Goal: Task Accomplishment & Management: Complete application form

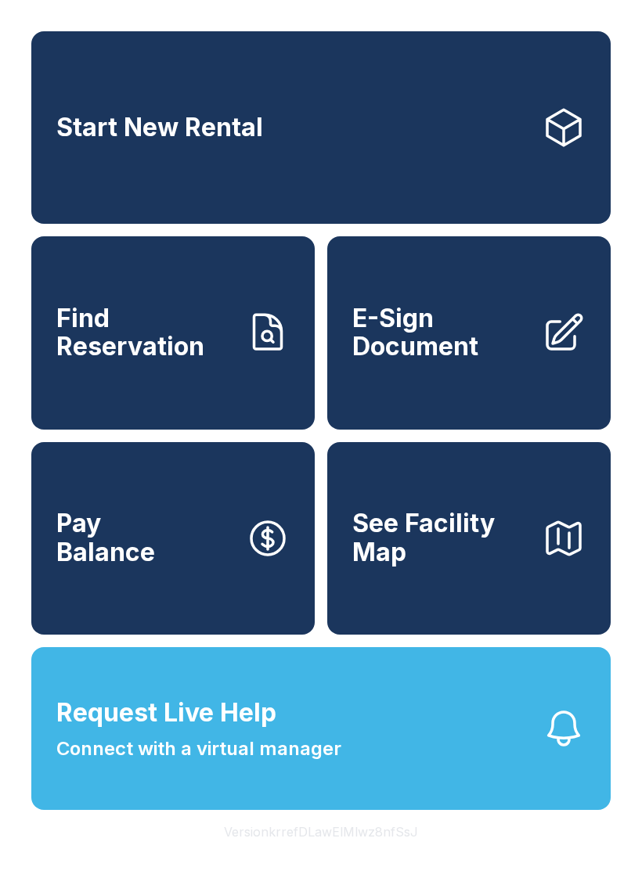
click at [479, 361] on span "E-Sign Document" at bounding box center [440, 332] width 177 height 57
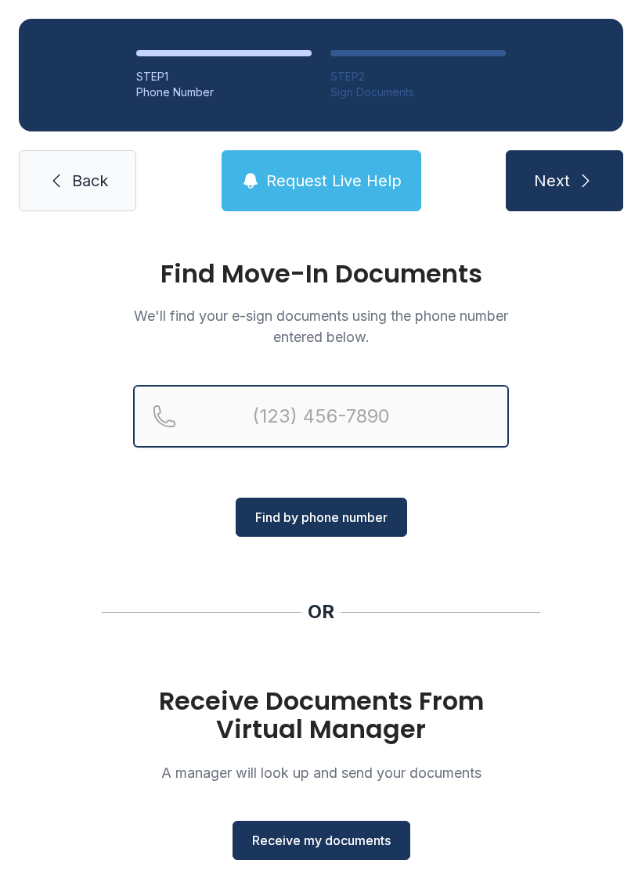
click at [285, 411] on input "Reservation phone number" at bounding box center [321, 416] width 376 height 63
type input "[PHONE_NUMBER]"
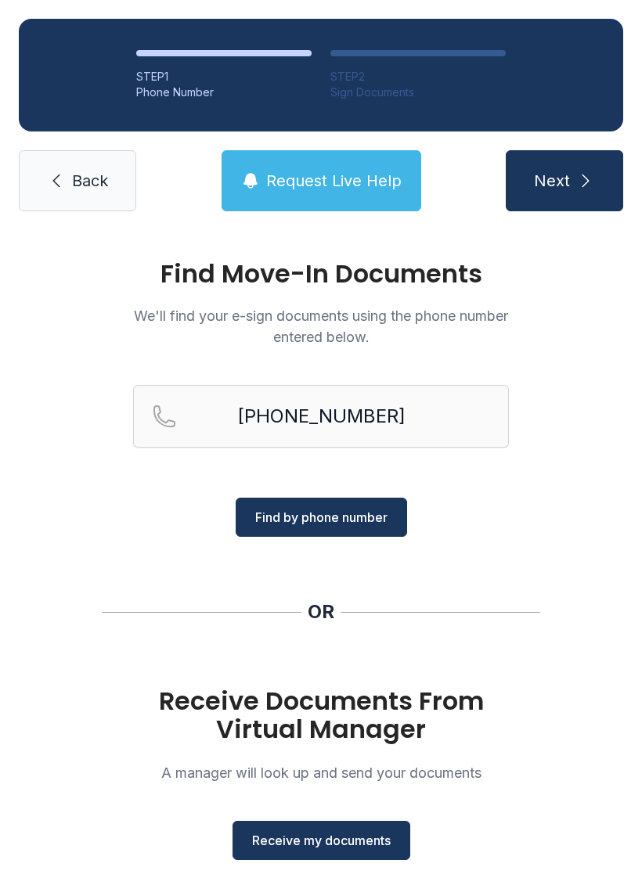
click at [355, 516] on span "Find by phone number" at bounding box center [321, 517] width 132 height 19
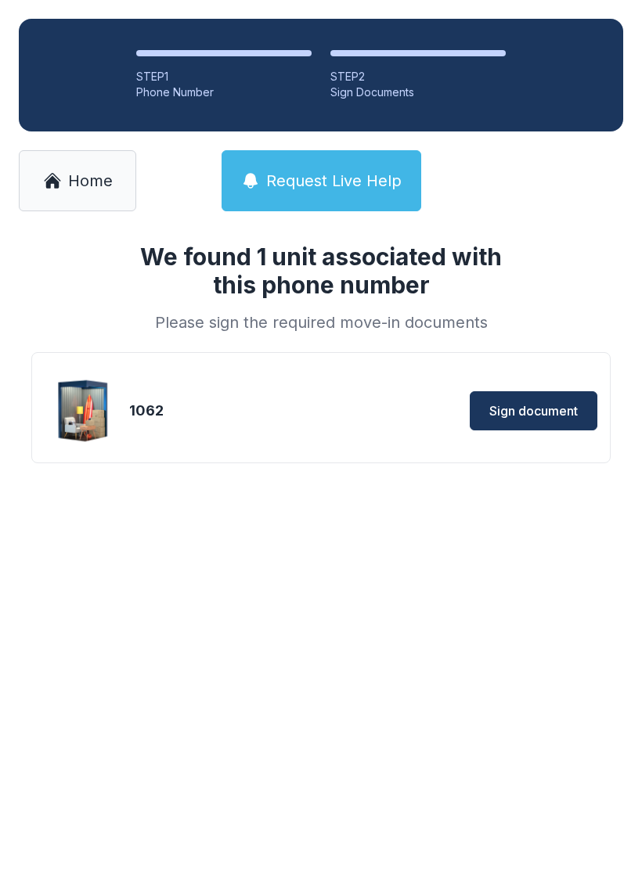
click at [82, 168] on link "Home" at bounding box center [77, 180] width 117 height 61
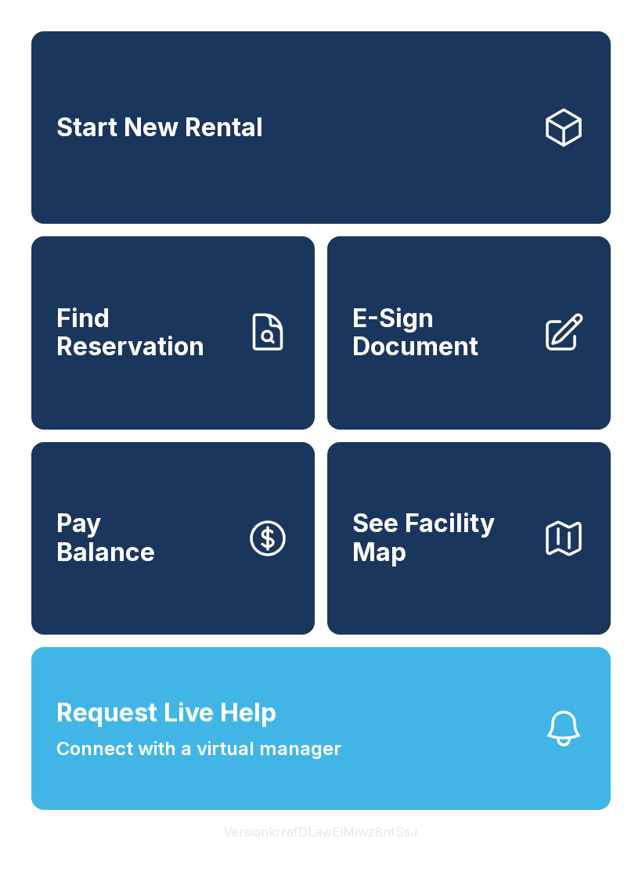
click at [480, 349] on span "E-Sign Document" at bounding box center [440, 332] width 177 height 57
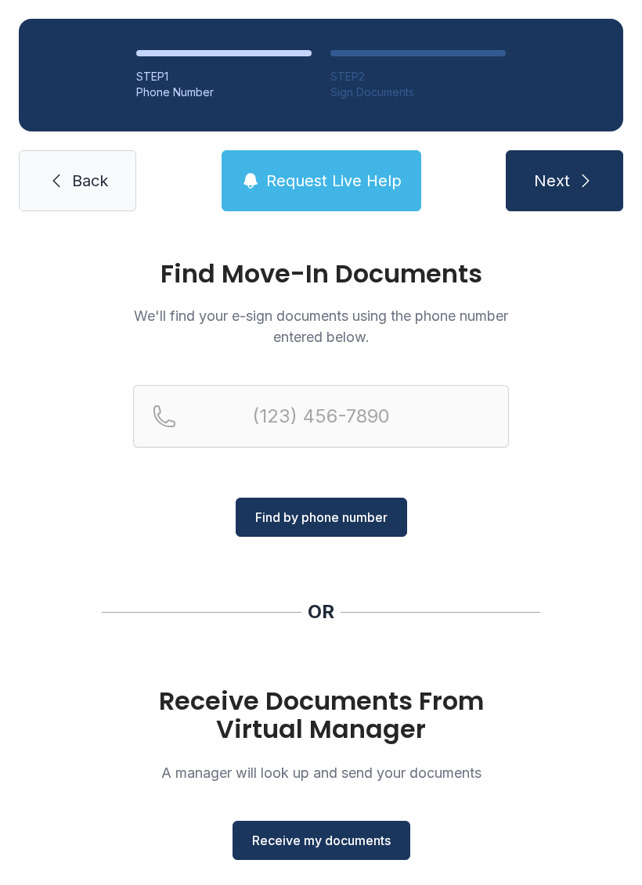
click at [352, 832] on span "Receive my documents" at bounding box center [321, 840] width 138 height 19
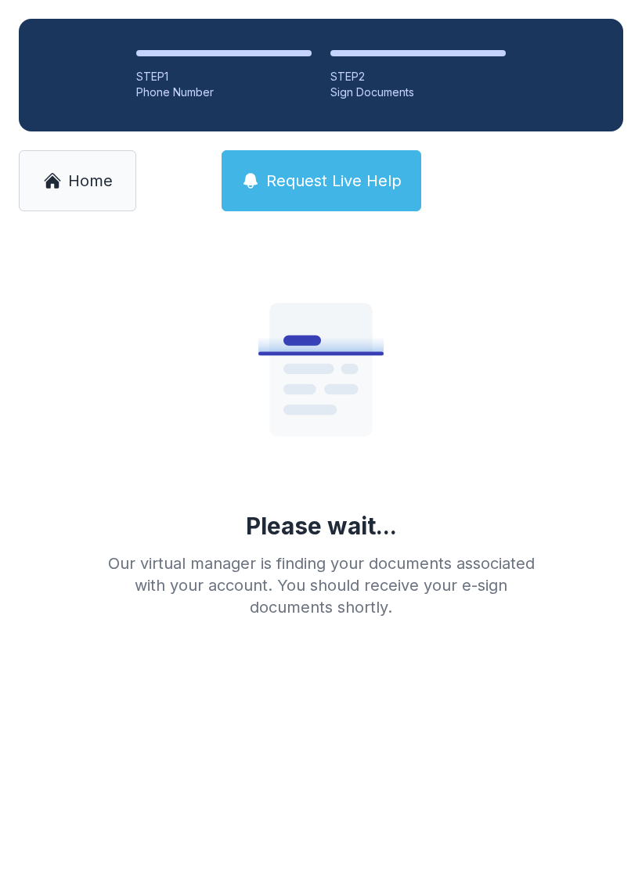
click at [88, 175] on span "Home" at bounding box center [90, 181] width 45 height 22
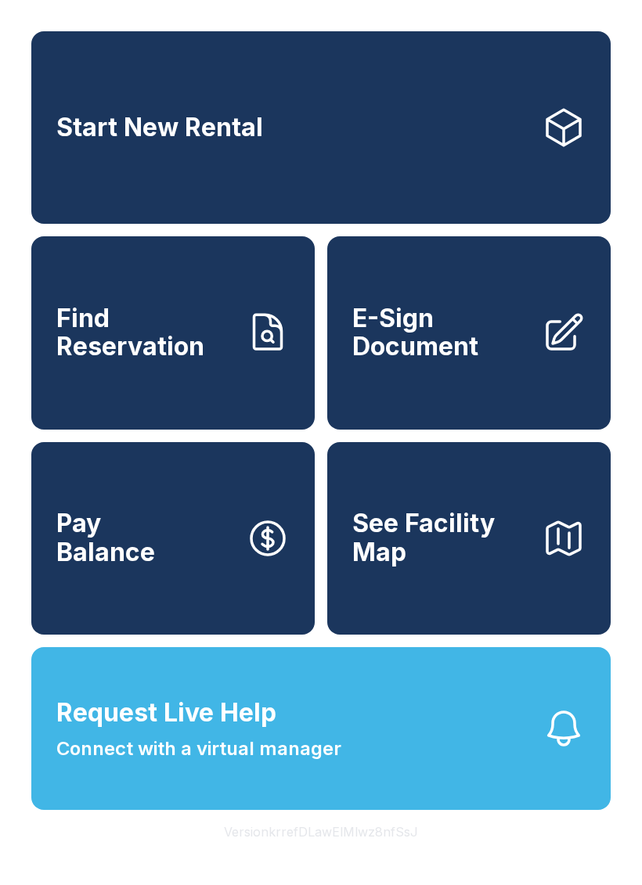
click at [493, 385] on link "E-Sign Document" at bounding box center [468, 332] width 283 height 192
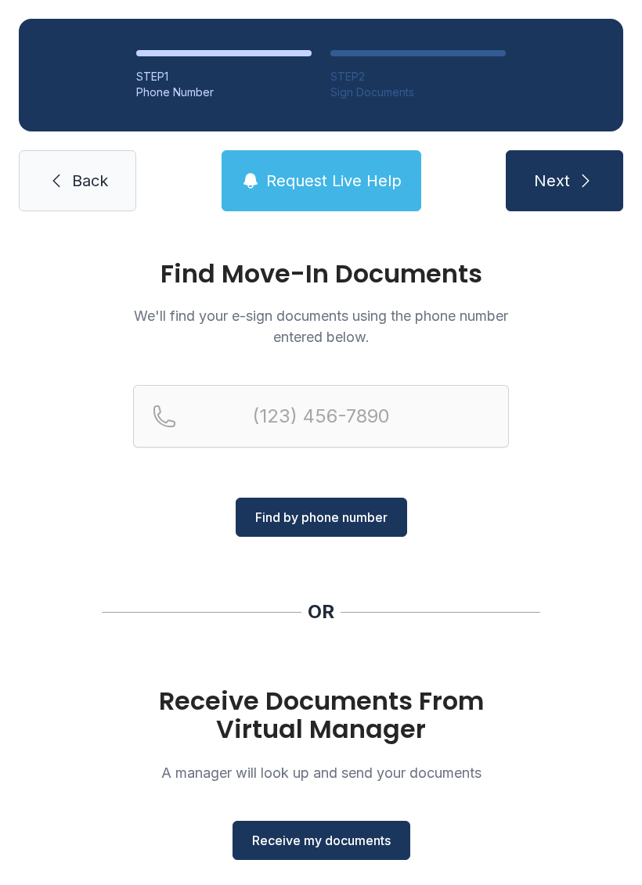
click at [581, 185] on icon "submit" at bounding box center [585, 180] width 19 height 19
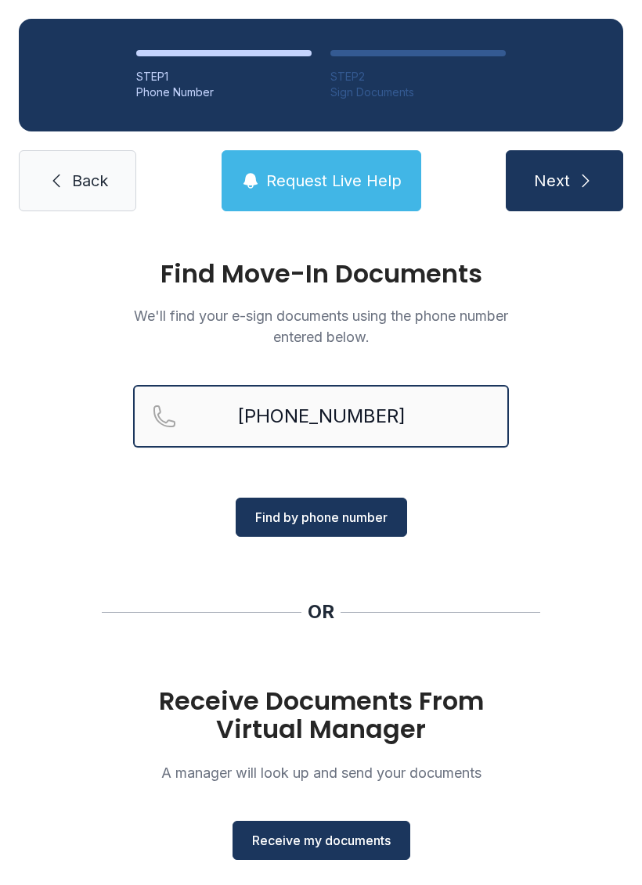
type input "[PHONE_NUMBER]"
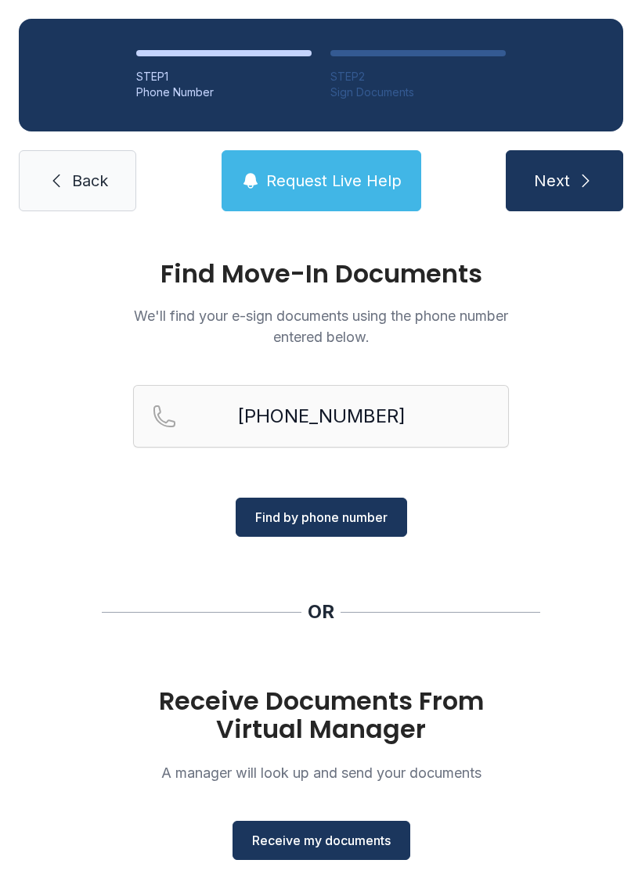
click at [557, 520] on div "Find Move-In Documents We'll find your e-sign documents using the phone number …" at bounding box center [321, 576] width 642 height 692
click at [592, 169] on button "Next" at bounding box center [563, 180] width 117 height 61
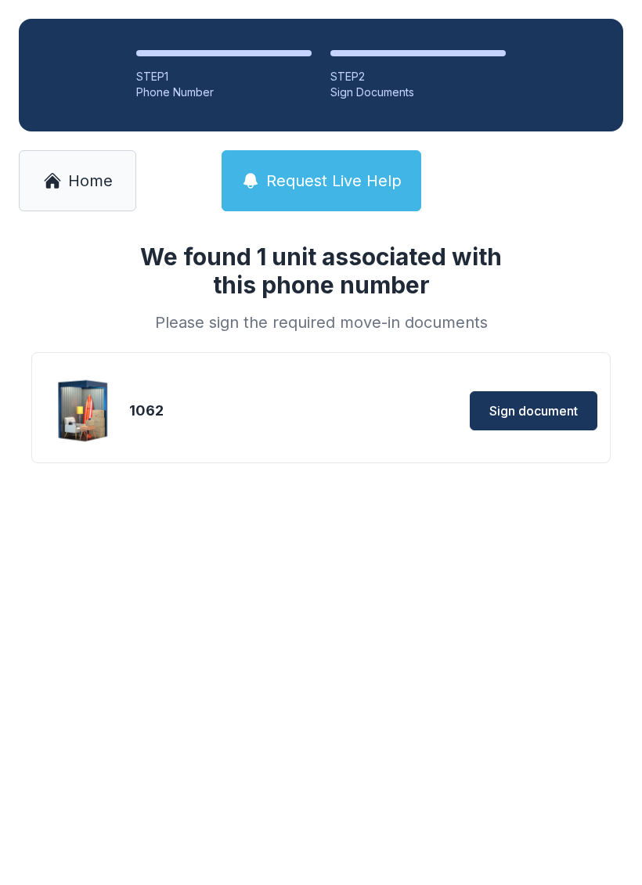
click at [72, 192] on link "Home" at bounding box center [77, 180] width 117 height 61
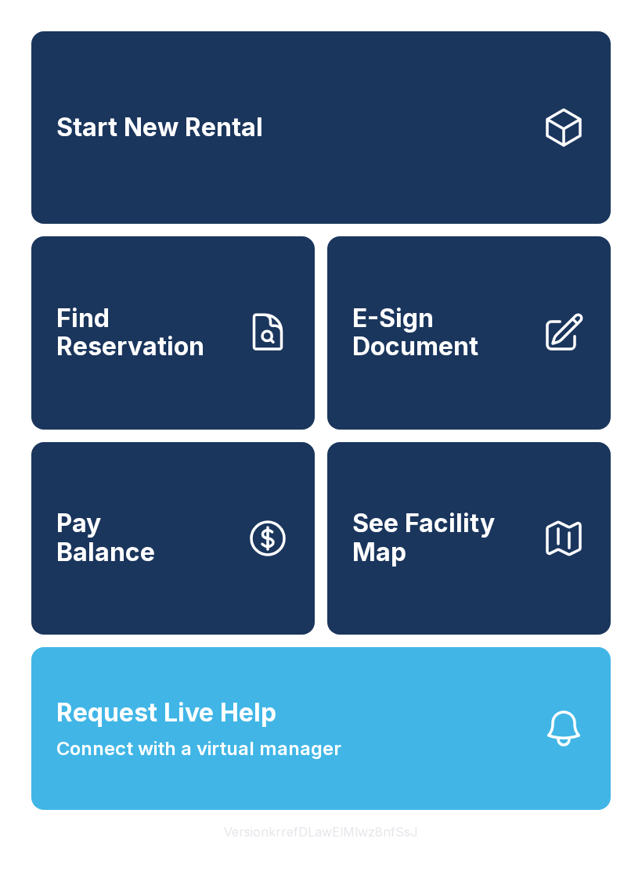
click at [470, 884] on div "Start New Rental Find Reservation E-Sign Document Pay Balance See Facility Map …" at bounding box center [321, 442] width 642 height 885
click at [467, 385] on link "E-Sign Document" at bounding box center [468, 332] width 283 height 192
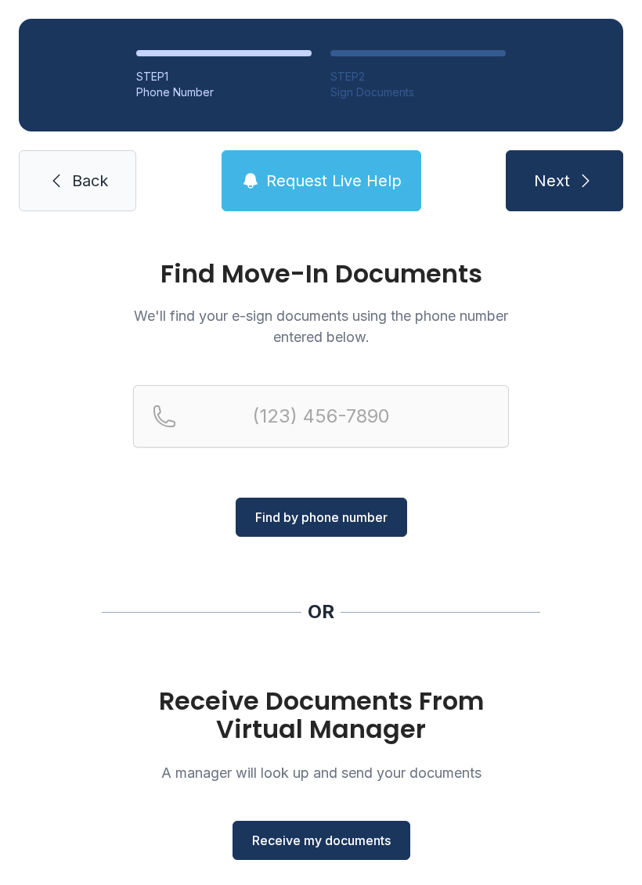
click at [586, 177] on icon "submit" at bounding box center [585, 180] width 19 height 19
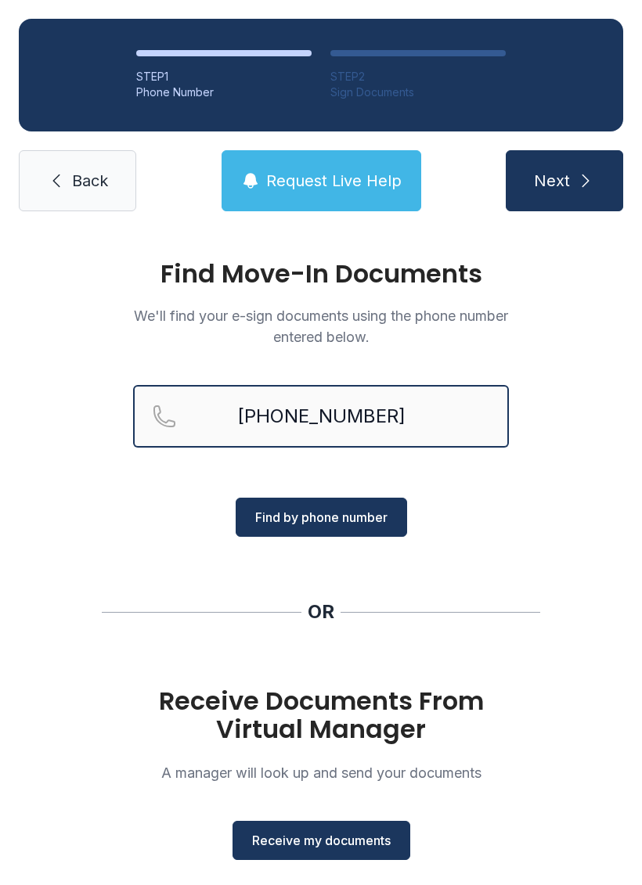
type input "[PHONE_NUMBER]"
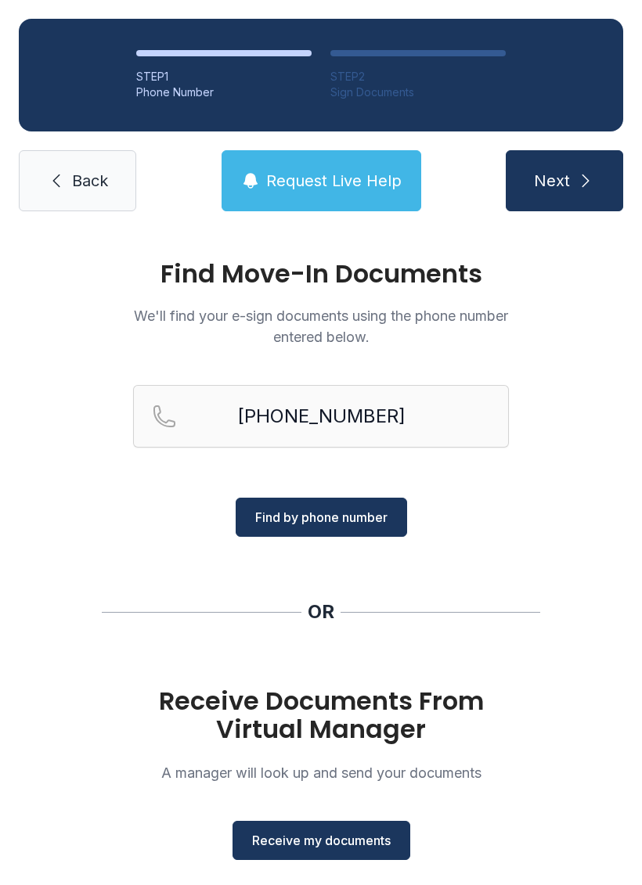
click at [373, 516] on span "Find by phone number" at bounding box center [321, 517] width 132 height 19
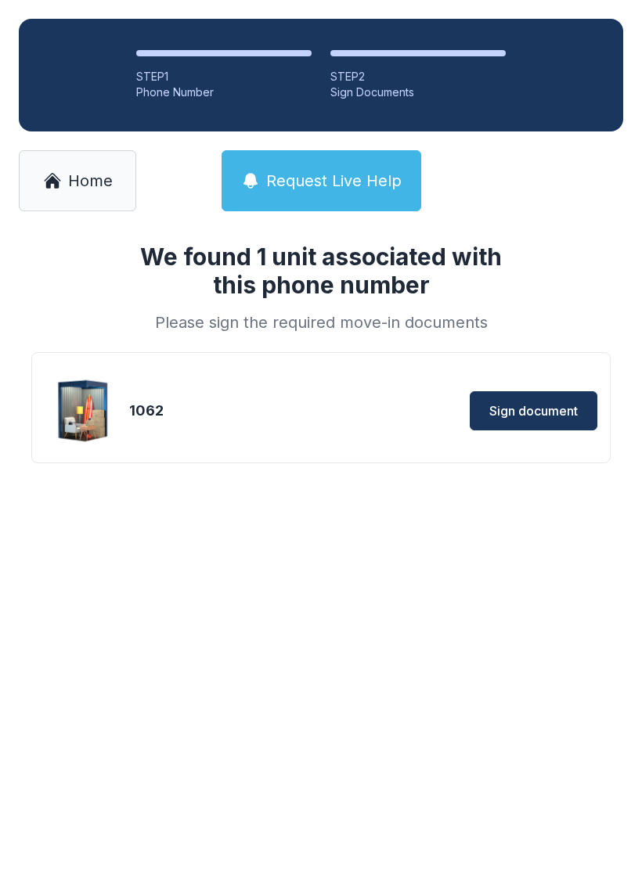
click at [214, 402] on div "1062" at bounding box center [223, 411] width 188 height 22
click at [541, 408] on span "Sign document" at bounding box center [533, 410] width 88 height 19
click at [508, 413] on span "Sign document" at bounding box center [533, 410] width 88 height 19
click at [525, 429] on button "Sign document" at bounding box center [533, 410] width 128 height 39
click at [106, 186] on span "Home" at bounding box center [90, 181] width 45 height 22
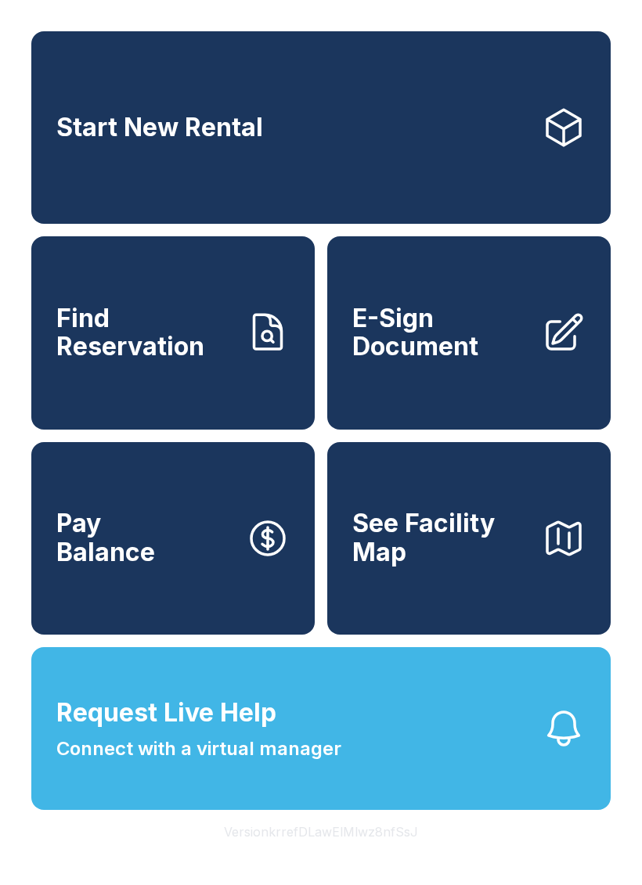
click at [352, 854] on button "Version krrefDLawElMlwz8nfSsJ" at bounding box center [320, 832] width 219 height 44
